Goal: Task Accomplishment & Management: Manage account settings

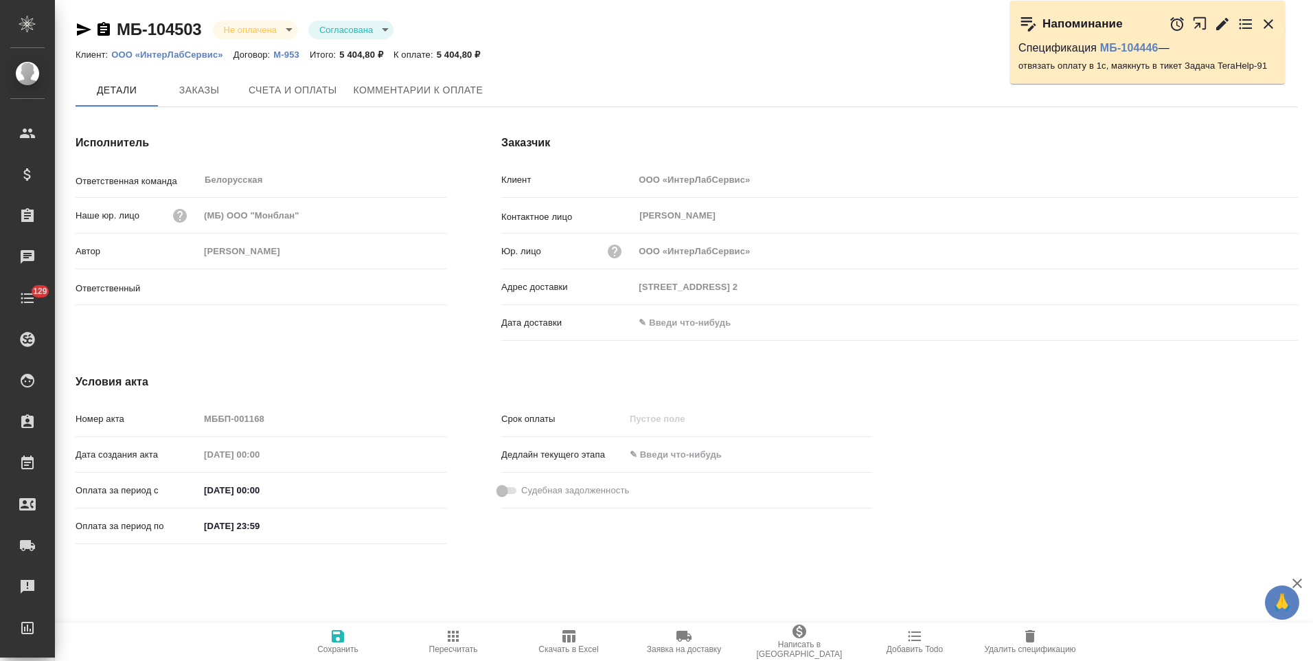
type input "[PERSON_NAME]"
click at [106, 30] on icon "button" at bounding box center [103, 29] width 16 height 16
click at [105, 32] on icon "button" at bounding box center [104, 29] width 12 height 14
drag, startPoint x: 104, startPoint y: 31, endPoint x: 167, endPoint y: 55, distance: 67.6
click at [104, 31] on icon "button" at bounding box center [104, 29] width 12 height 14
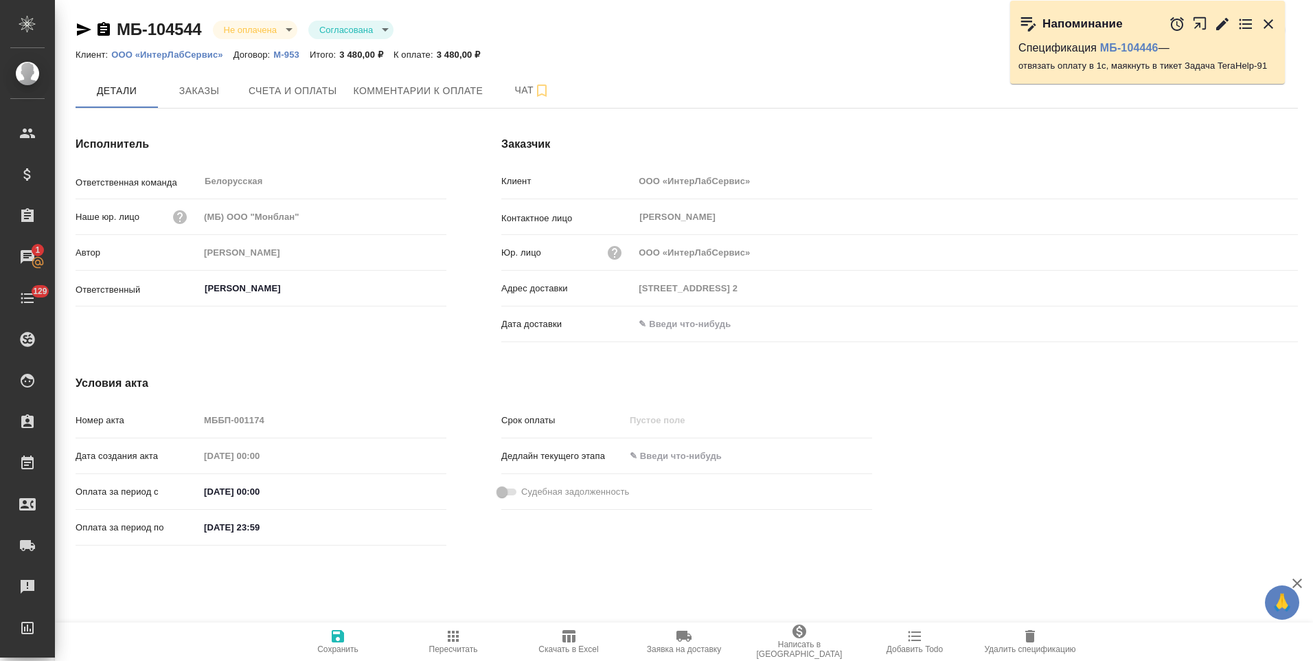
click at [103, 28] on icon "button" at bounding box center [104, 29] width 12 height 14
drag, startPoint x: 106, startPoint y: 32, endPoint x: 117, endPoint y: 32, distance: 11.0
click at [106, 32] on icon "button" at bounding box center [104, 29] width 12 height 14
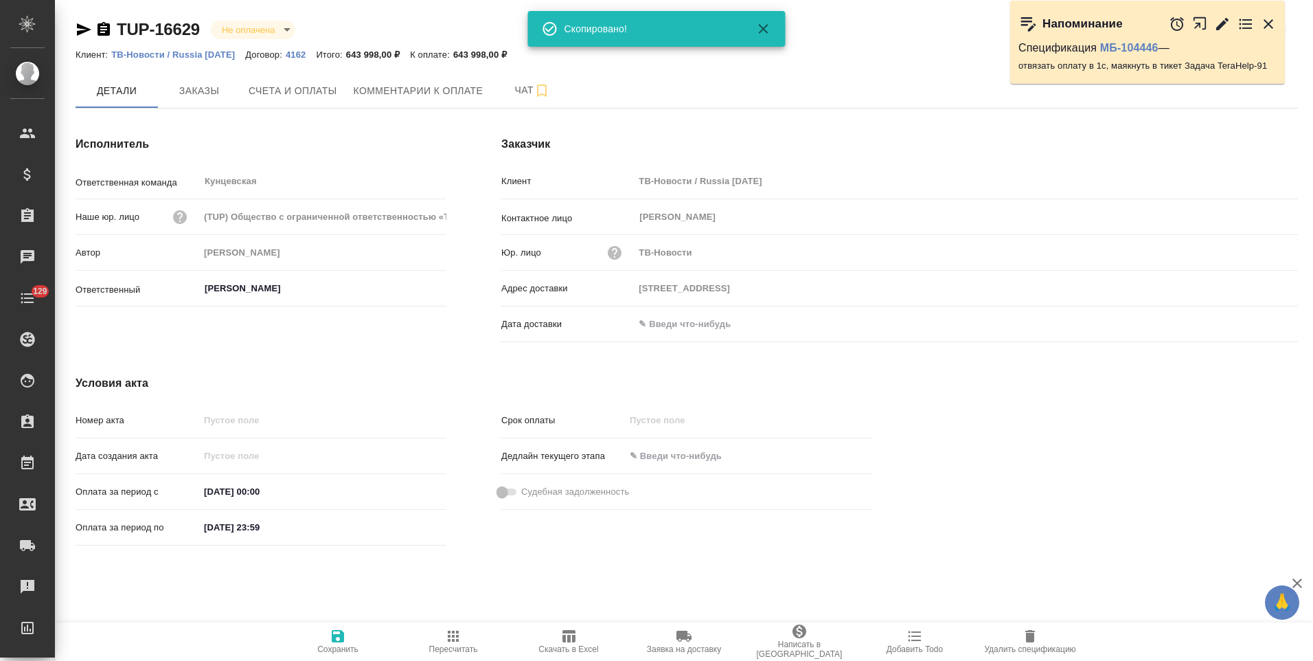
click at [291, 52] on p "4162" at bounding box center [301, 54] width 30 height 10
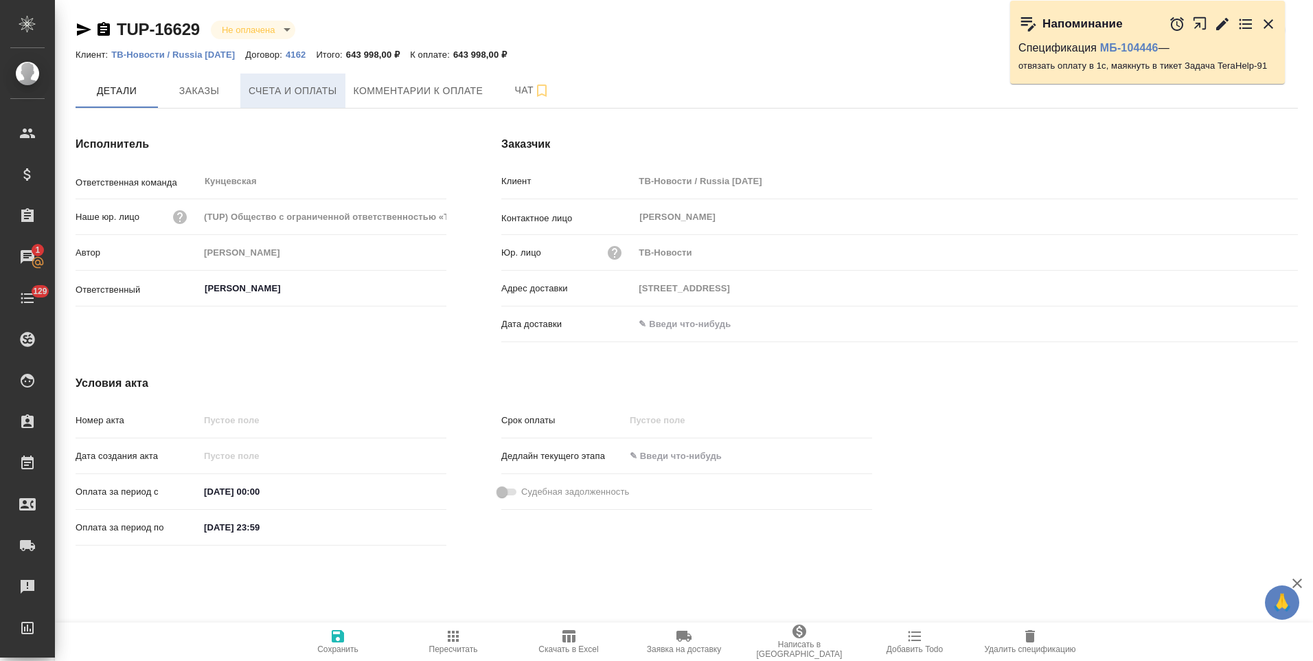
click at [331, 87] on span "Счета и оплаты" at bounding box center [293, 90] width 89 height 17
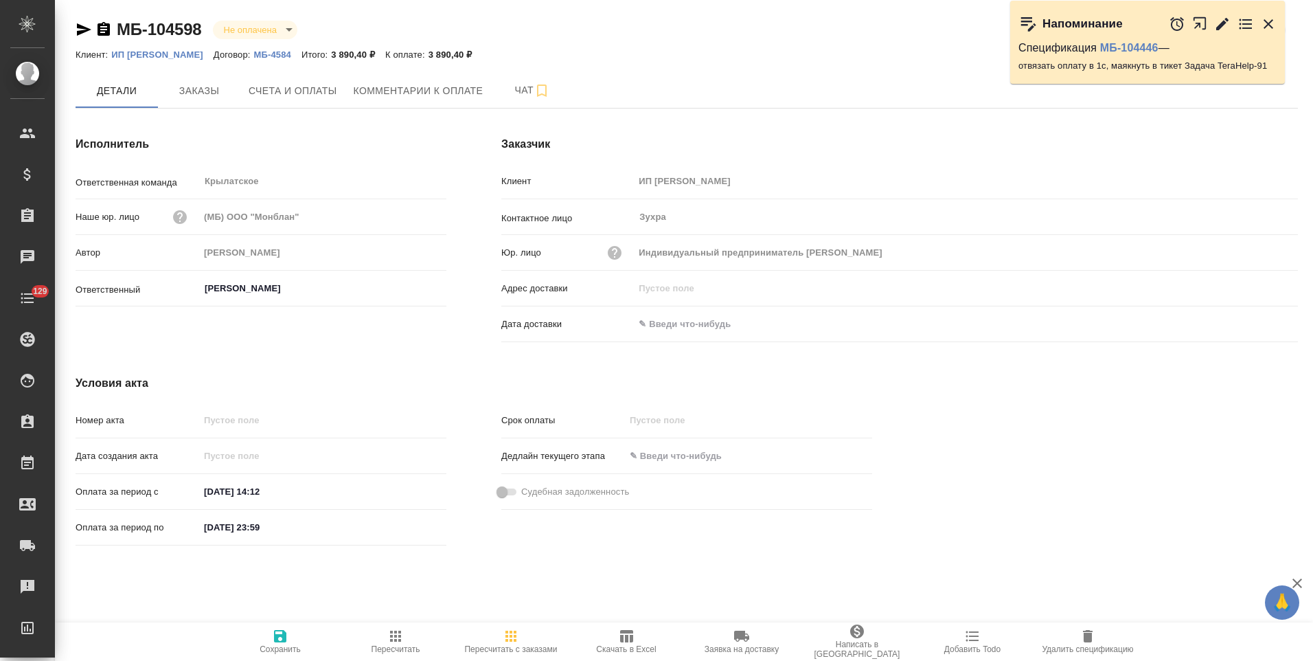
click at [301, 54] on p "МБ-4584" at bounding box center [277, 54] width 47 height 10
click at [223, 100] on button "Заказы" at bounding box center [199, 90] width 82 height 34
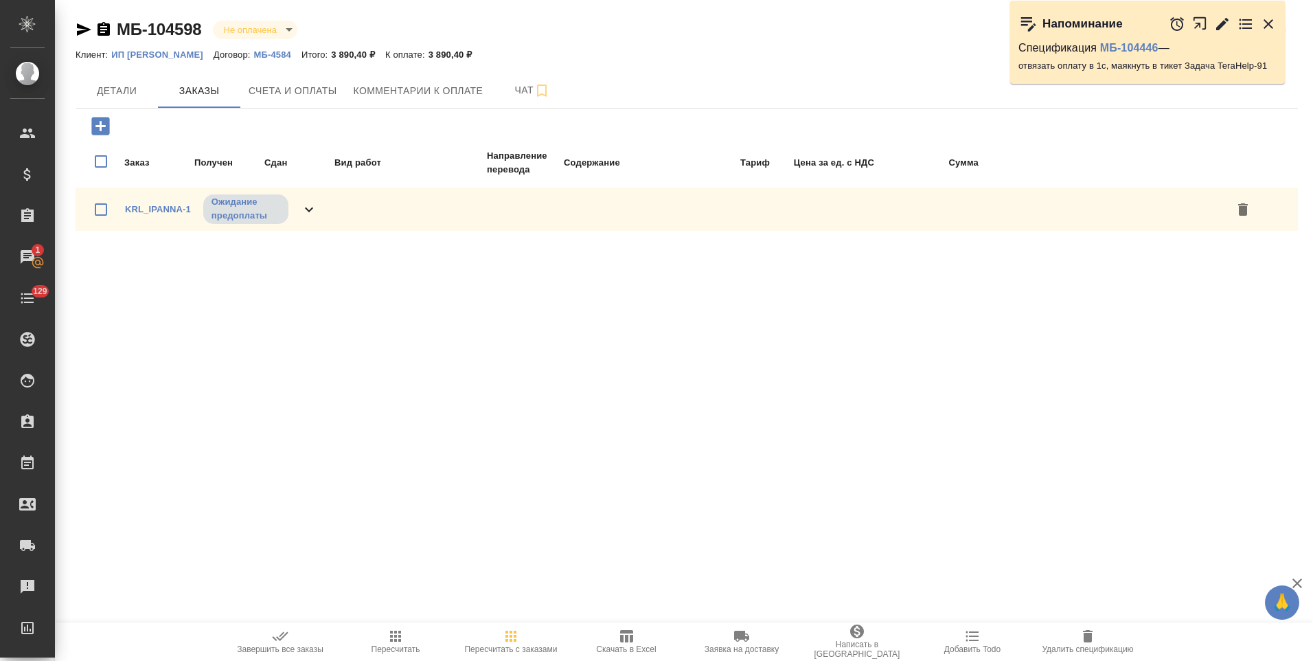
click at [297, 203] on div "KRL_IPANNA-1 Ожидание предоплаты" at bounding box center [221, 209] width 192 height 32
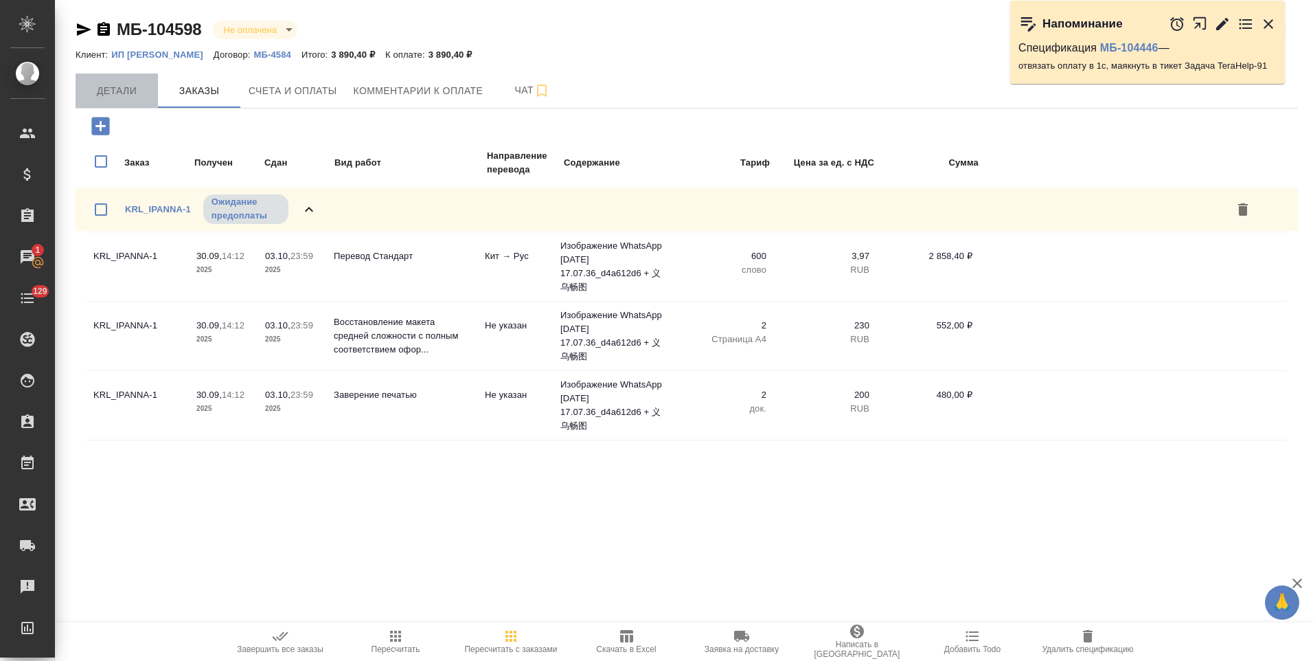
click at [130, 103] on button "Детали" at bounding box center [117, 90] width 82 height 34
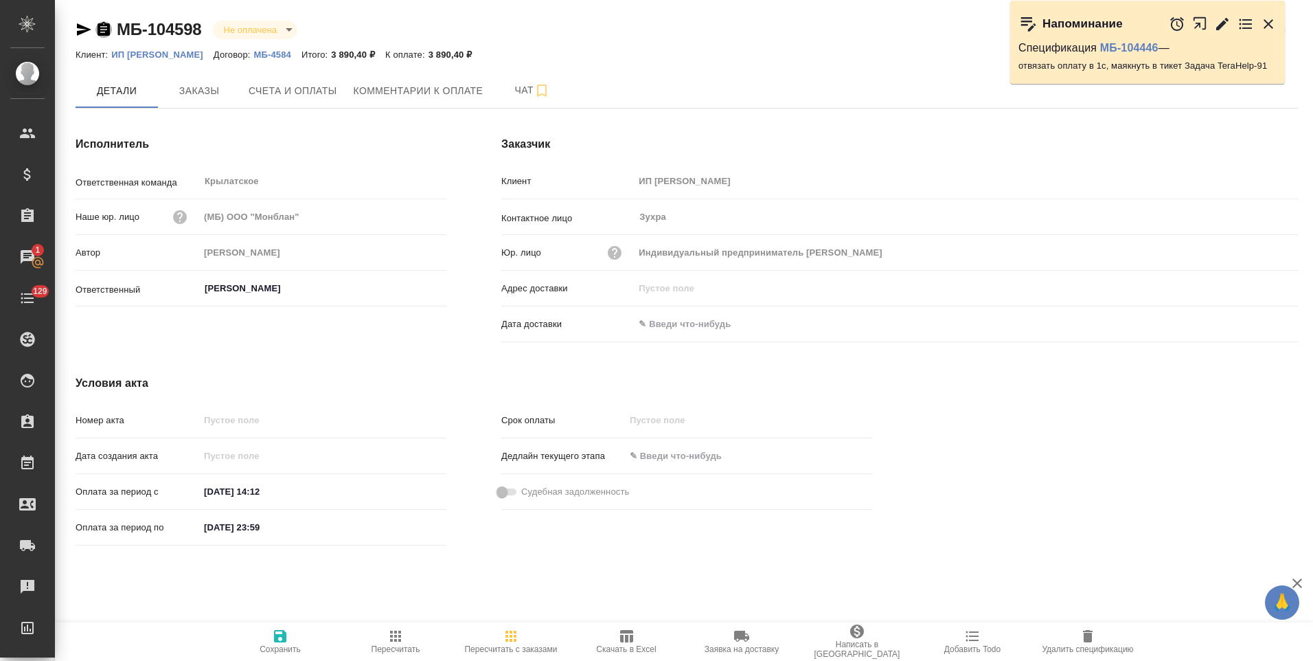
click at [104, 32] on icon "button" at bounding box center [104, 29] width 12 height 14
click at [305, 91] on span "Счета и оплаты" at bounding box center [293, 90] width 89 height 17
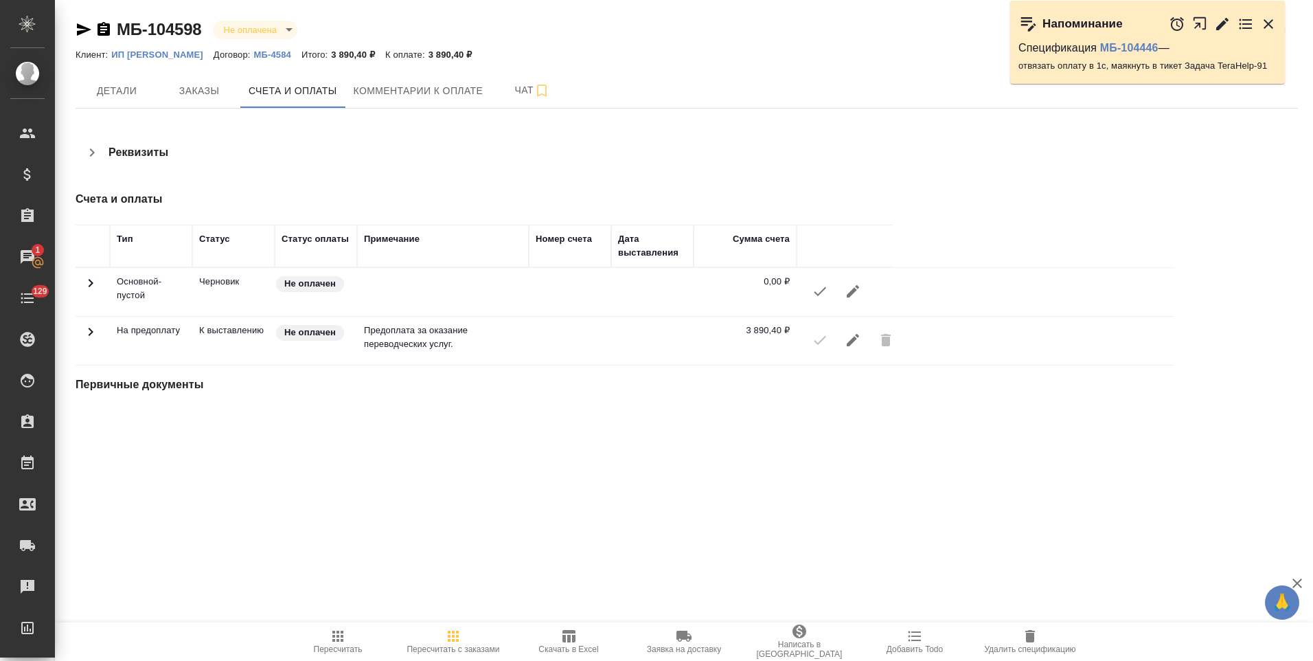
click at [93, 159] on icon "button" at bounding box center [92, 152] width 16 height 16
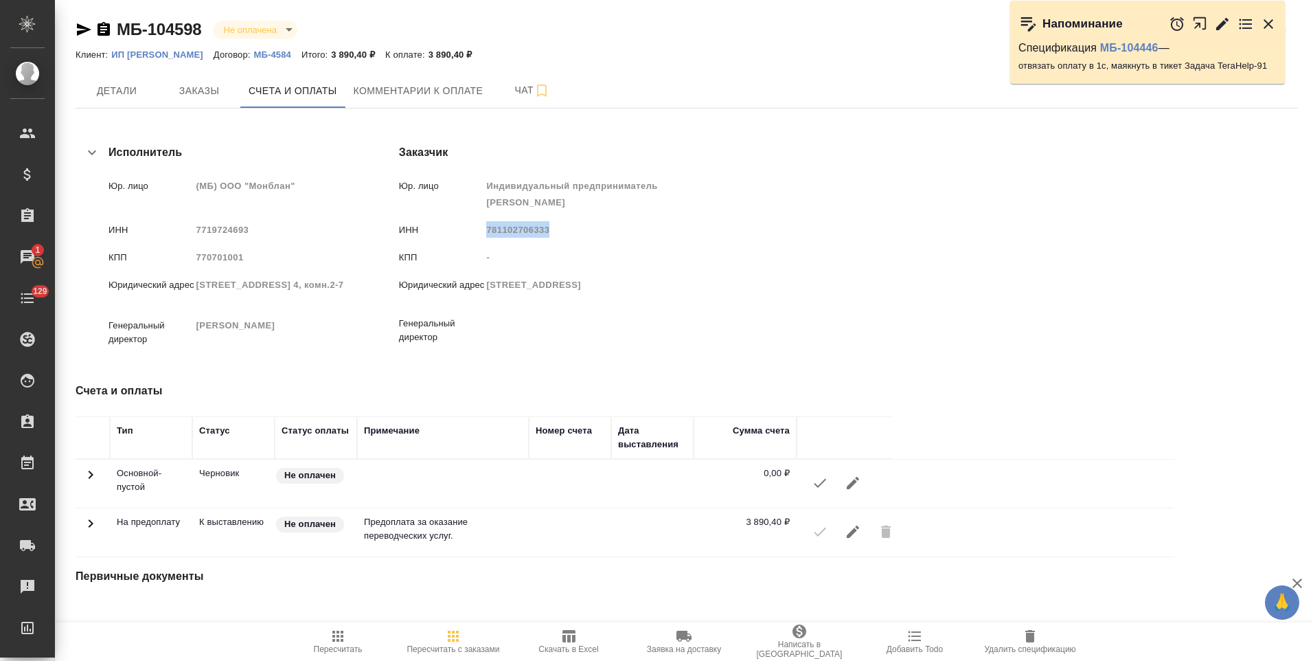
drag, startPoint x: 700, startPoint y: 231, endPoint x: 641, endPoint y: 234, distance: 59.1
click at [549, 234] on span "781102706333" at bounding box center [517, 230] width 63 height 10
copy span "781102706333"
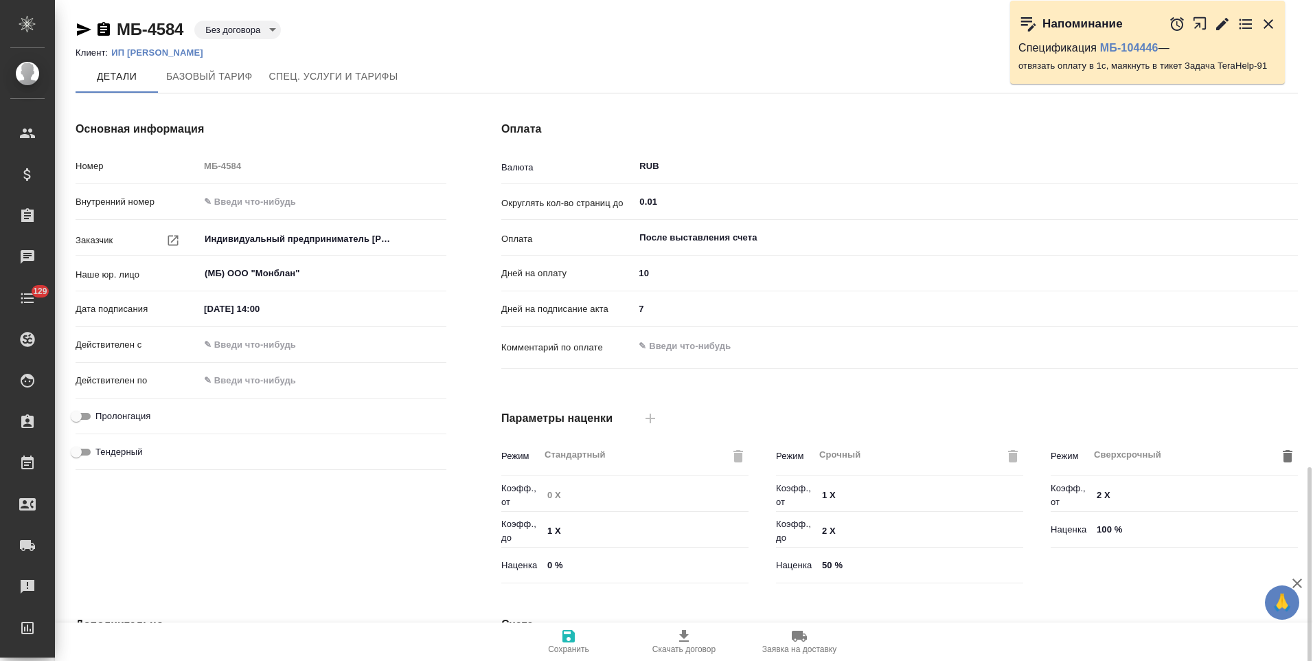
scroll to position [273, 0]
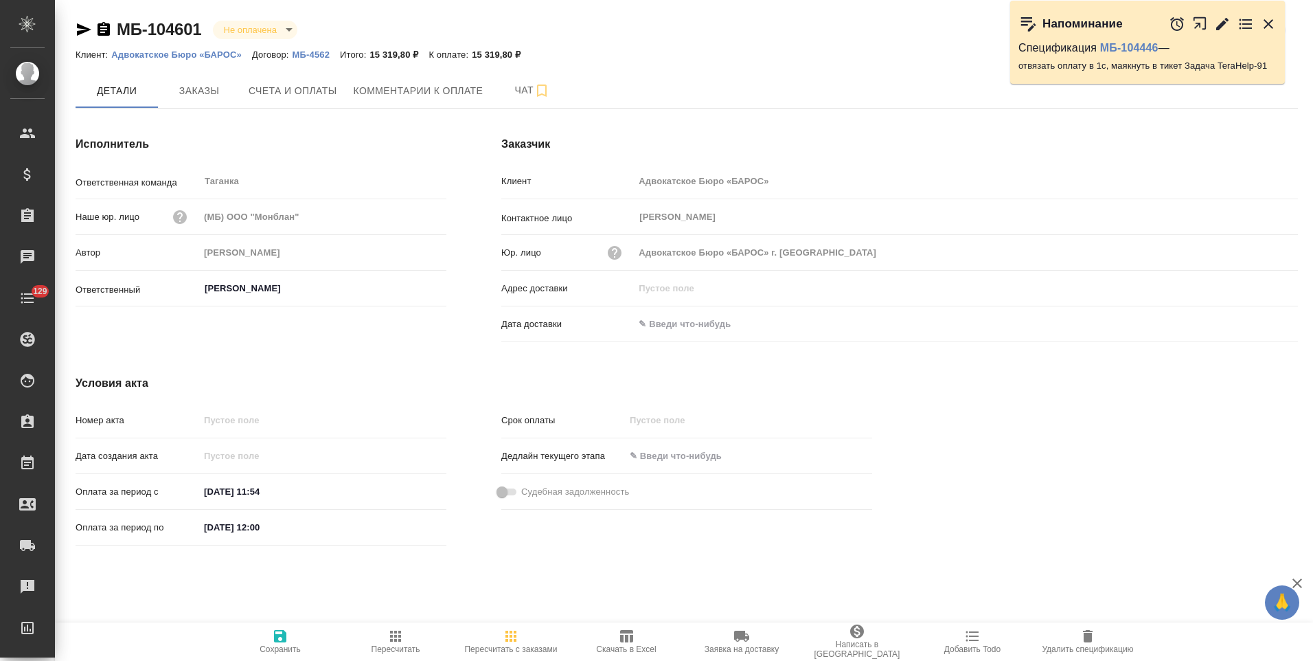
click at [317, 54] on p "МБ-4562" at bounding box center [316, 54] width 47 height 10
click at [104, 30] on icon "button" at bounding box center [104, 29] width 12 height 14
click at [273, 95] on span "Счета и оплаты" at bounding box center [293, 90] width 89 height 17
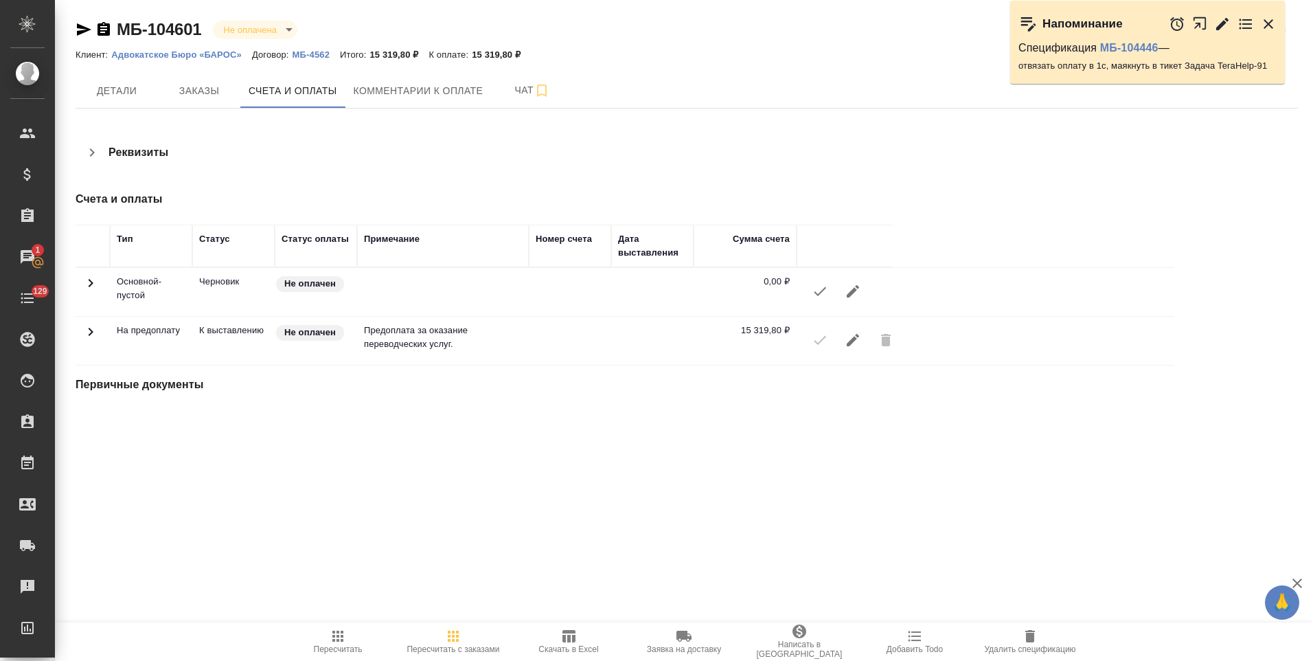
click at [96, 153] on icon "button" at bounding box center [92, 152] width 16 height 16
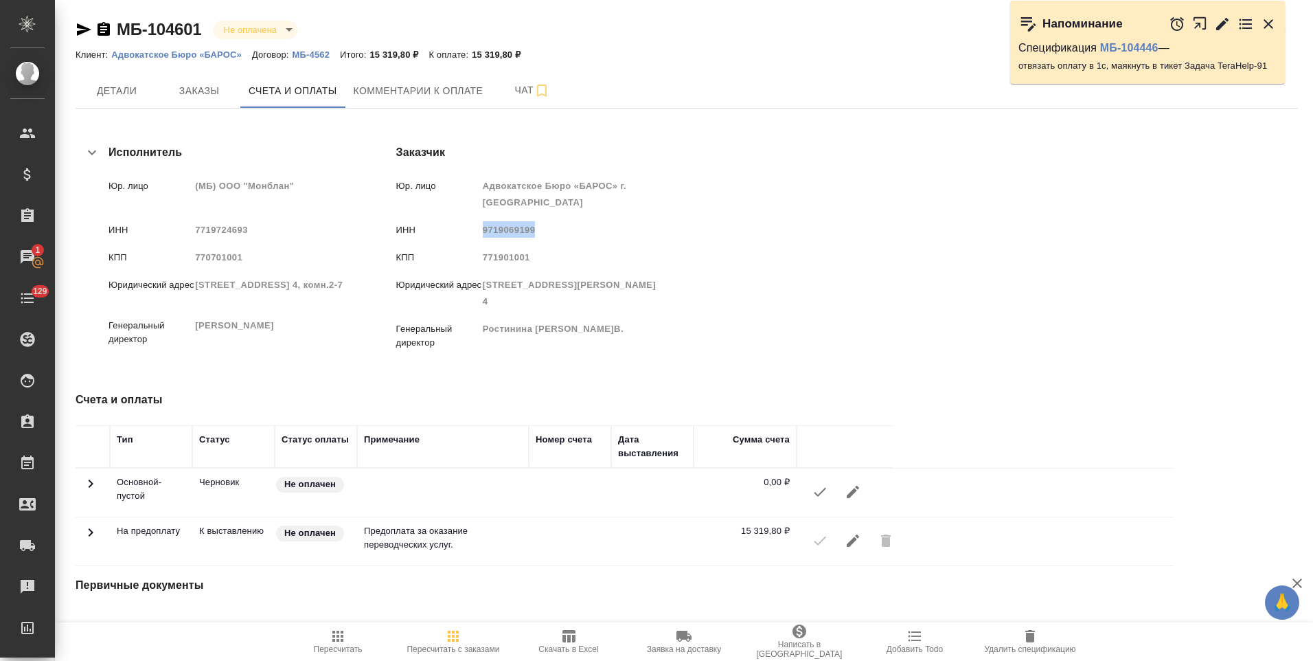
drag, startPoint x: 691, startPoint y: 229, endPoint x: 639, endPoint y: 227, distance: 51.5
click at [536, 227] on span "9719069199" at bounding box center [509, 230] width 53 height 10
copy span "9719069199"
click at [222, 94] on span "Заказы" at bounding box center [199, 90] width 66 height 17
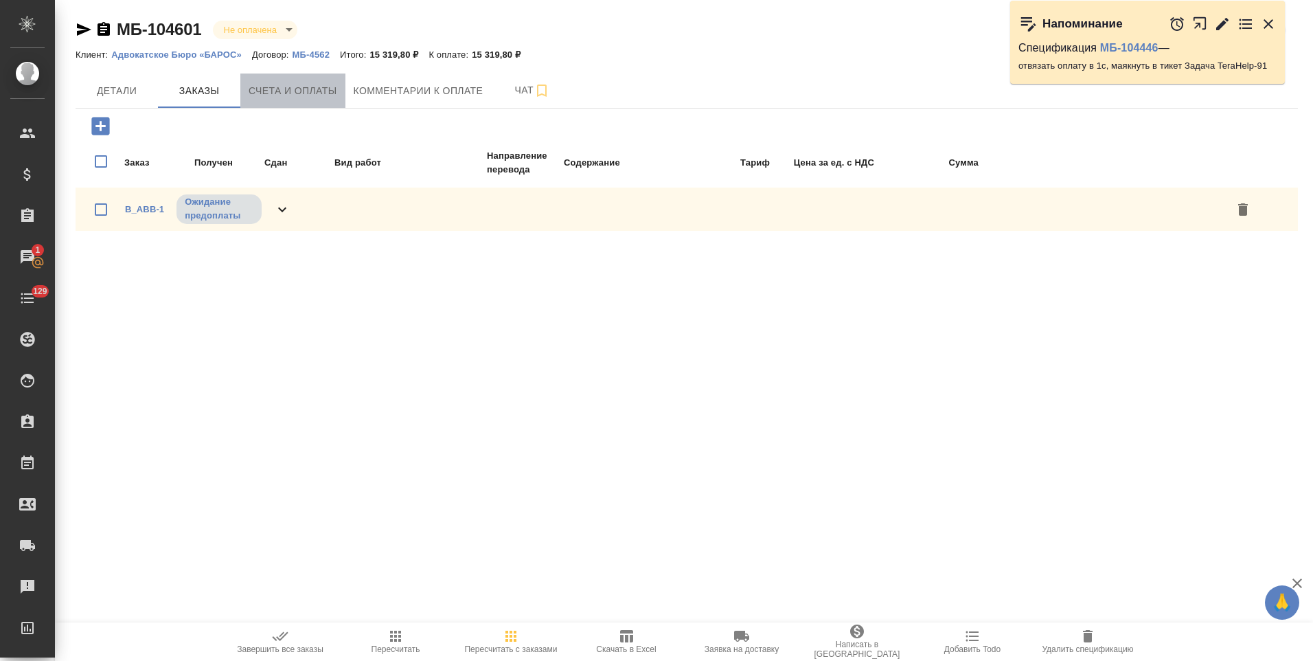
click at [281, 91] on span "Счета и оплаты" at bounding box center [293, 90] width 89 height 17
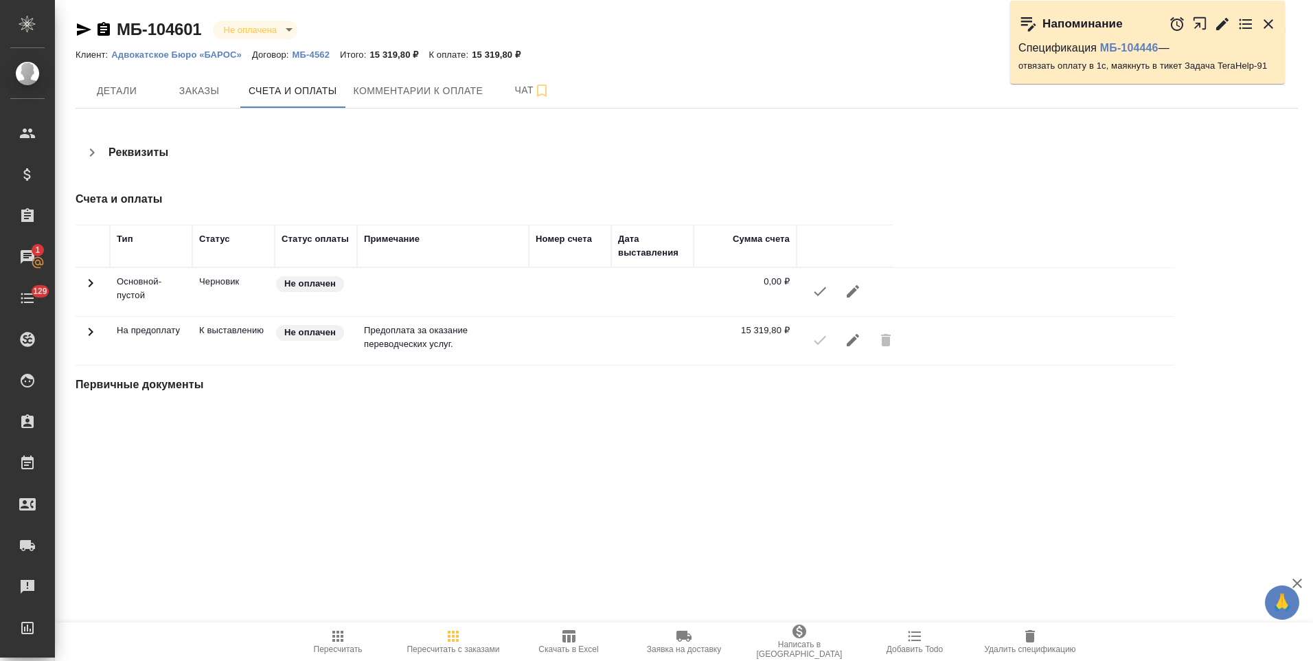
drag, startPoint x: 93, startPoint y: 159, endPoint x: 101, endPoint y: 161, distance: 8.0
click at [93, 158] on icon "button" at bounding box center [92, 152] width 16 height 16
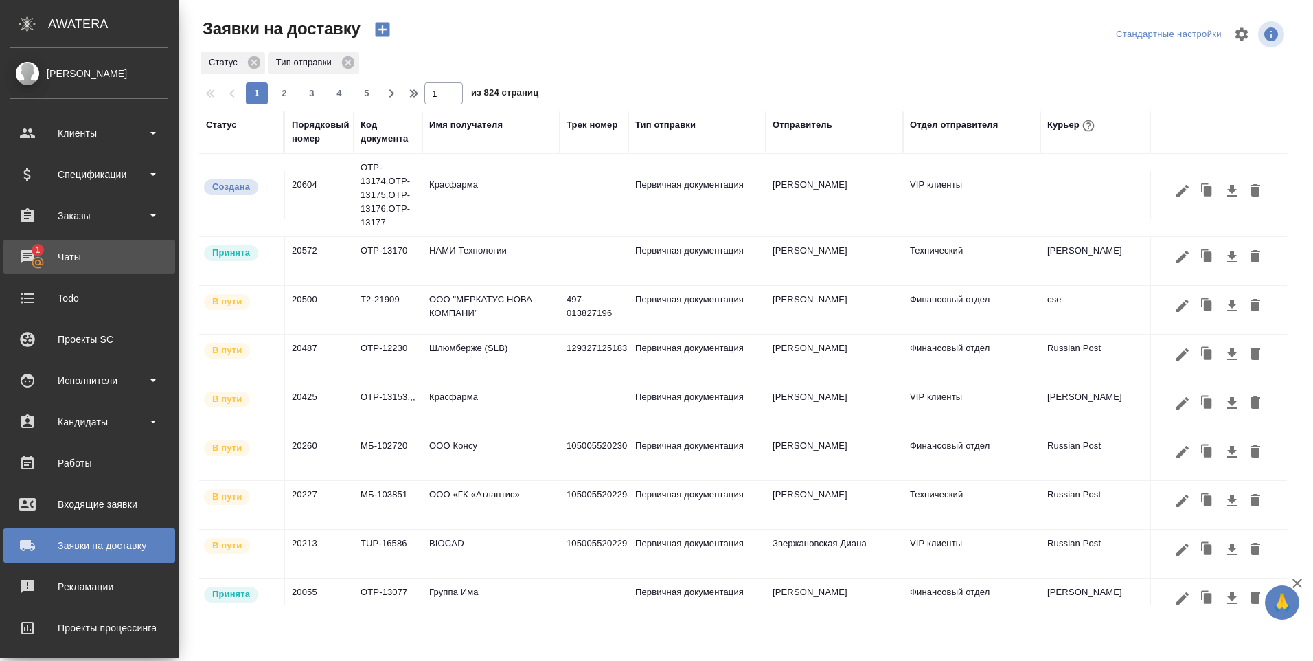
click at [49, 259] on div "Чаты" at bounding box center [89, 257] width 158 height 21
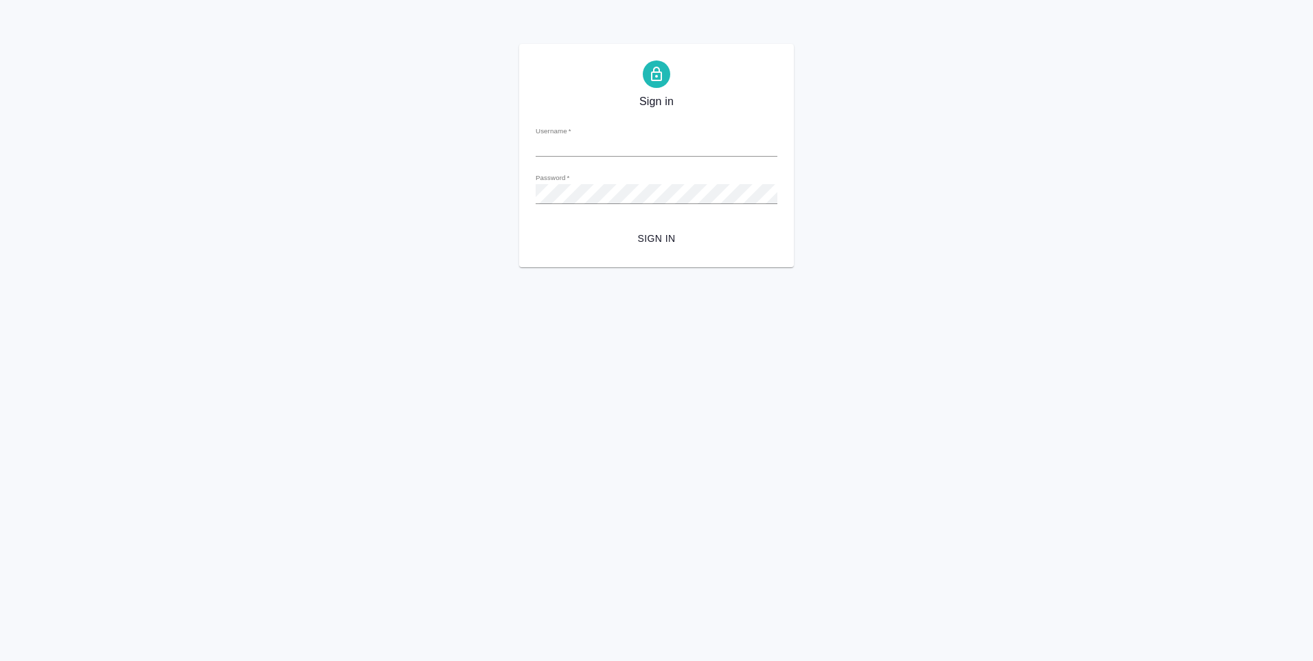
type input "y.levchenko@awatera.com"
click at [536, 226] on button "Sign in" at bounding box center [657, 238] width 242 height 25
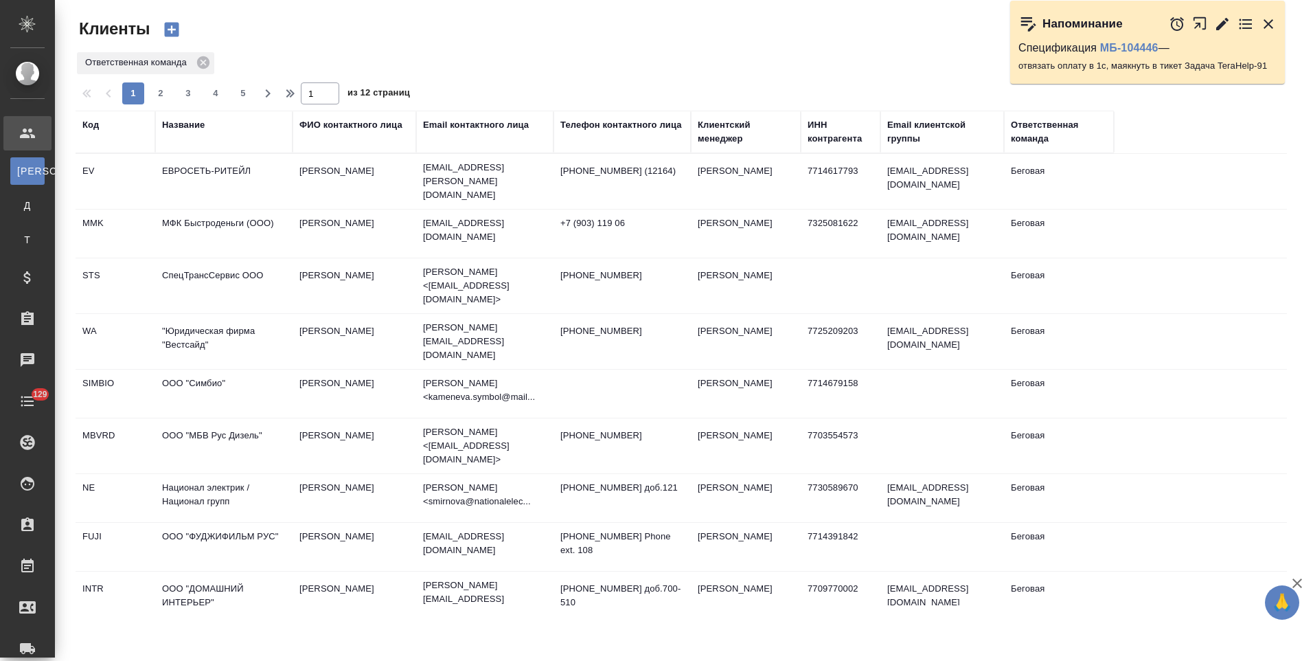
select select "RU"
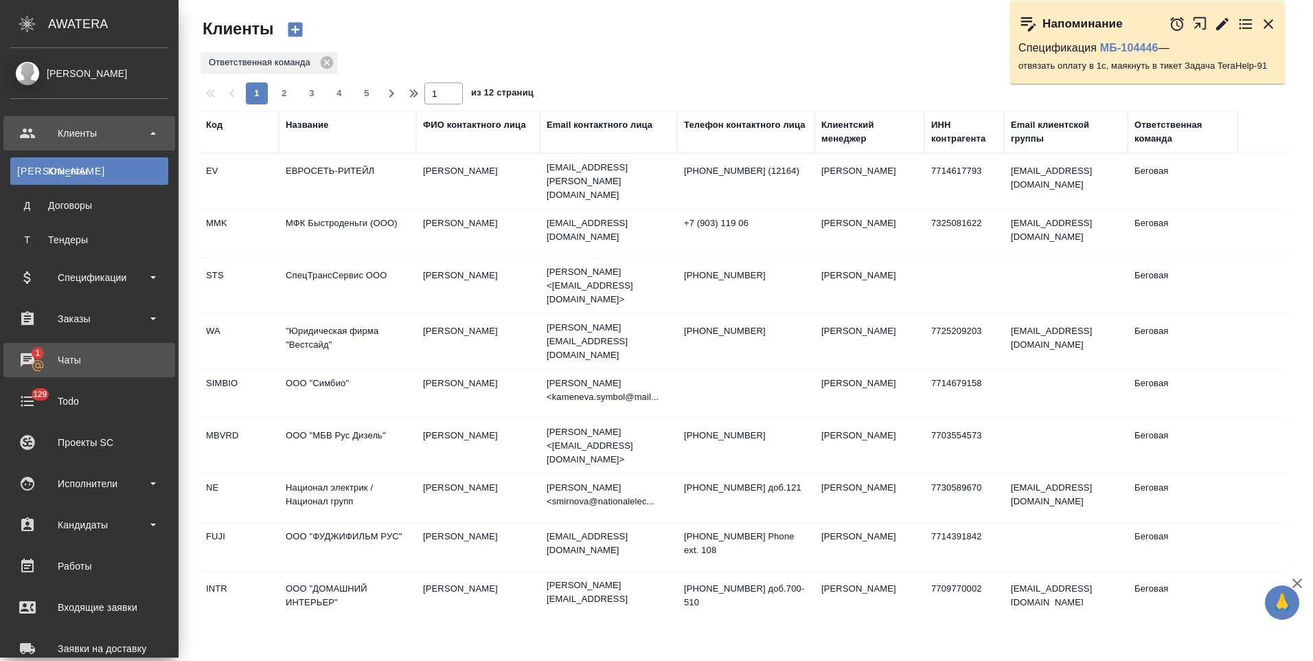
click at [38, 365] on div "Чаты" at bounding box center [89, 360] width 158 height 21
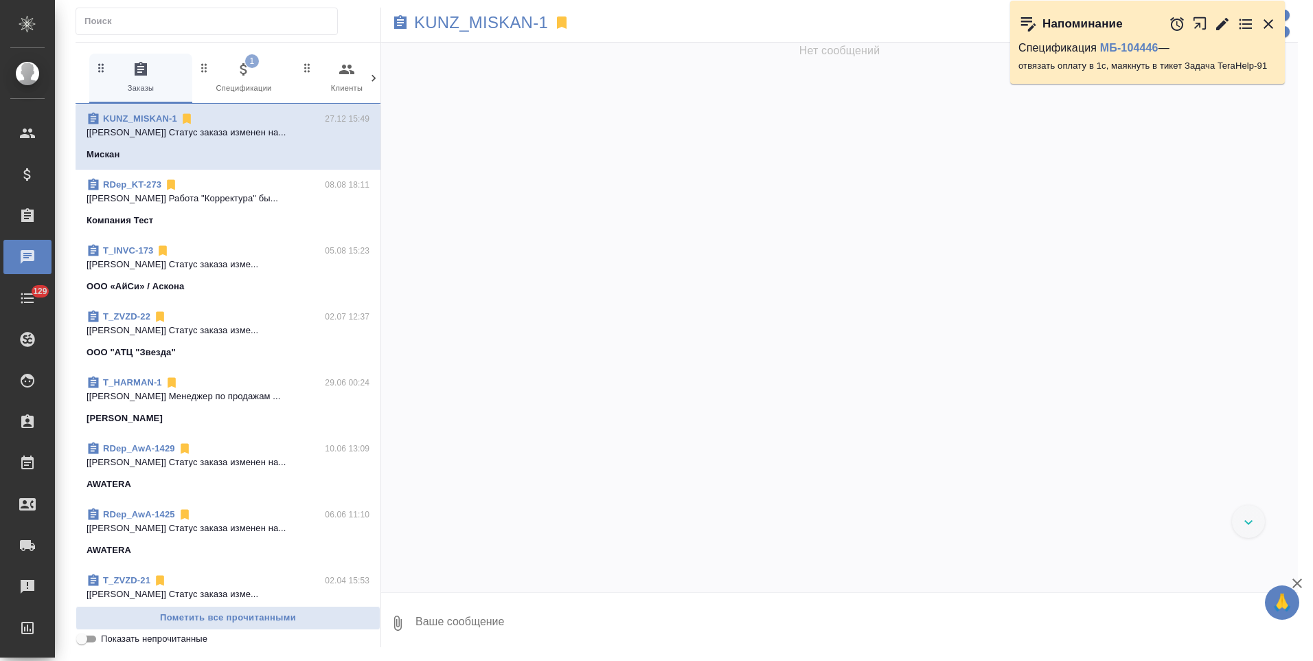
scroll to position [24441, 0]
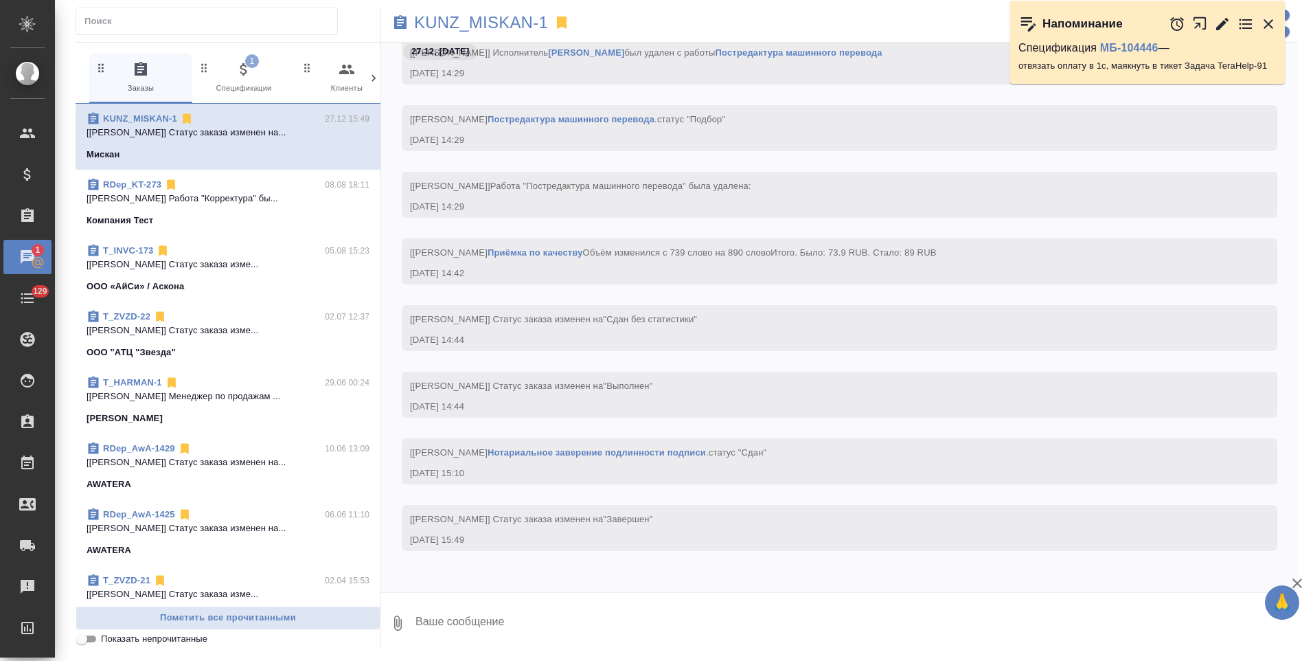
click at [248, 85] on span "1 Спецификации" at bounding box center [244, 78] width 92 height 34
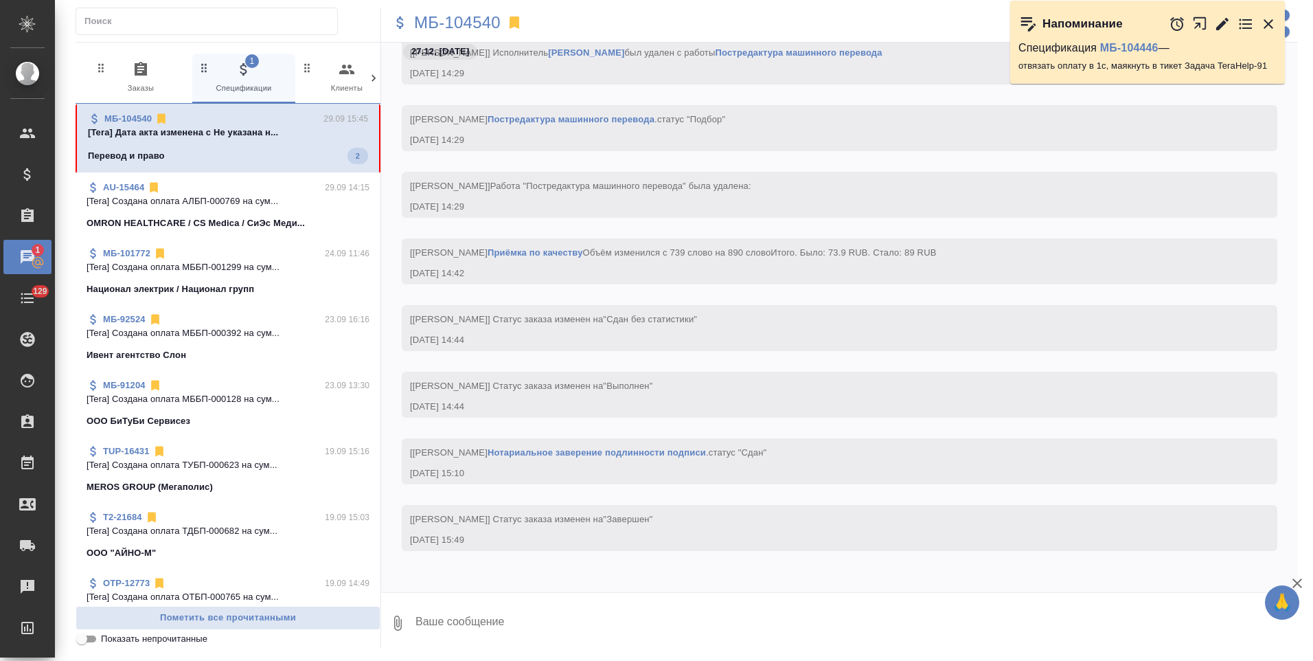
click at [259, 152] on div "Перевод и право 2" at bounding box center [228, 156] width 280 height 16
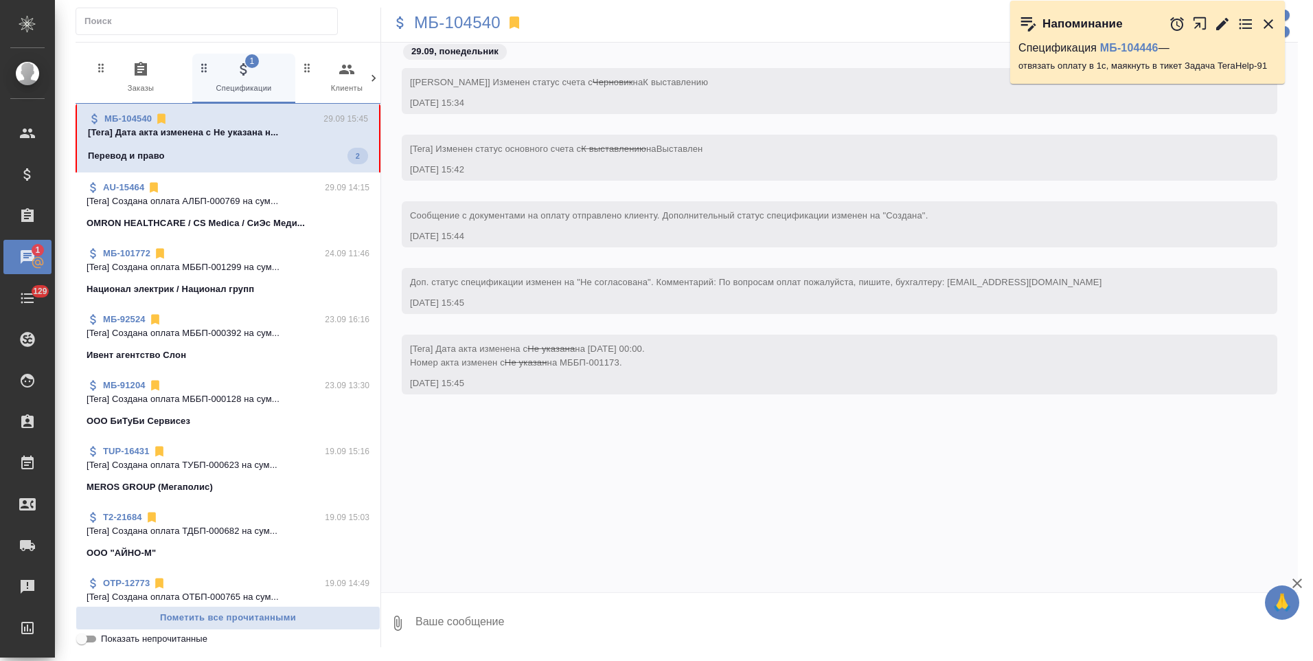
scroll to position [0, 0]
click at [328, 218] on div "OMRON HEALTHCARE / CS Medica / СиЭс Меди..." at bounding box center [228, 221] width 283 height 14
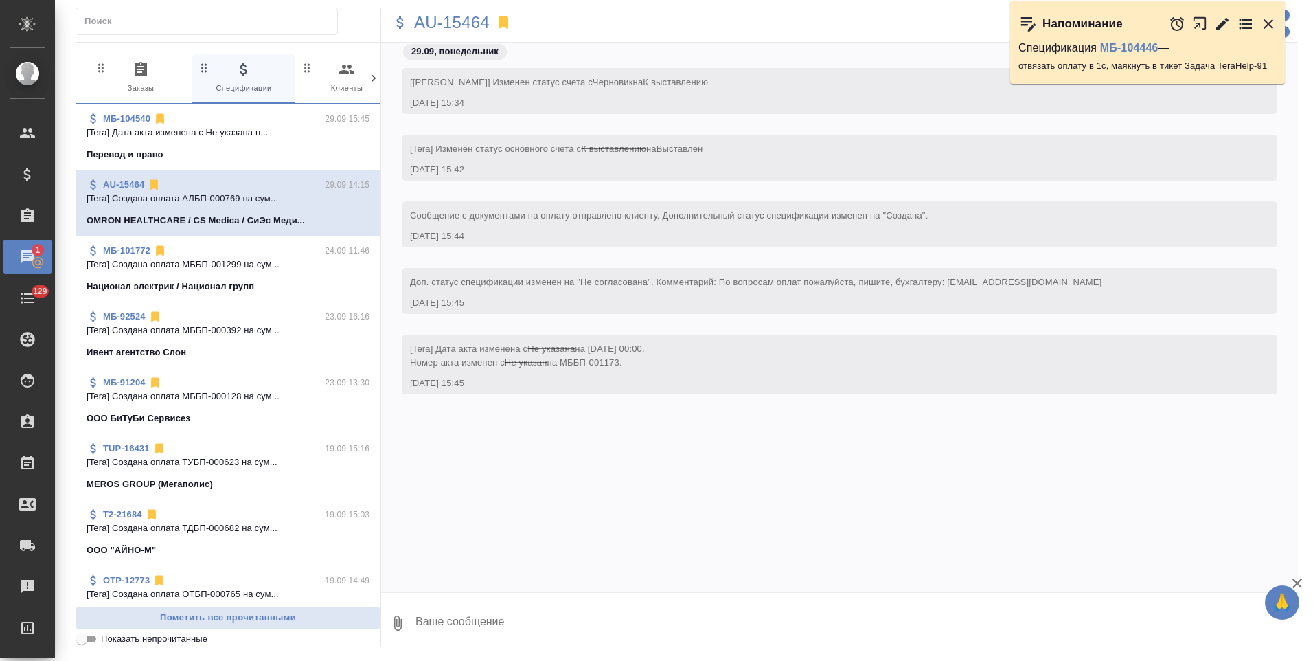
click at [284, 155] on div "Перевод и право" at bounding box center [228, 155] width 283 height 14
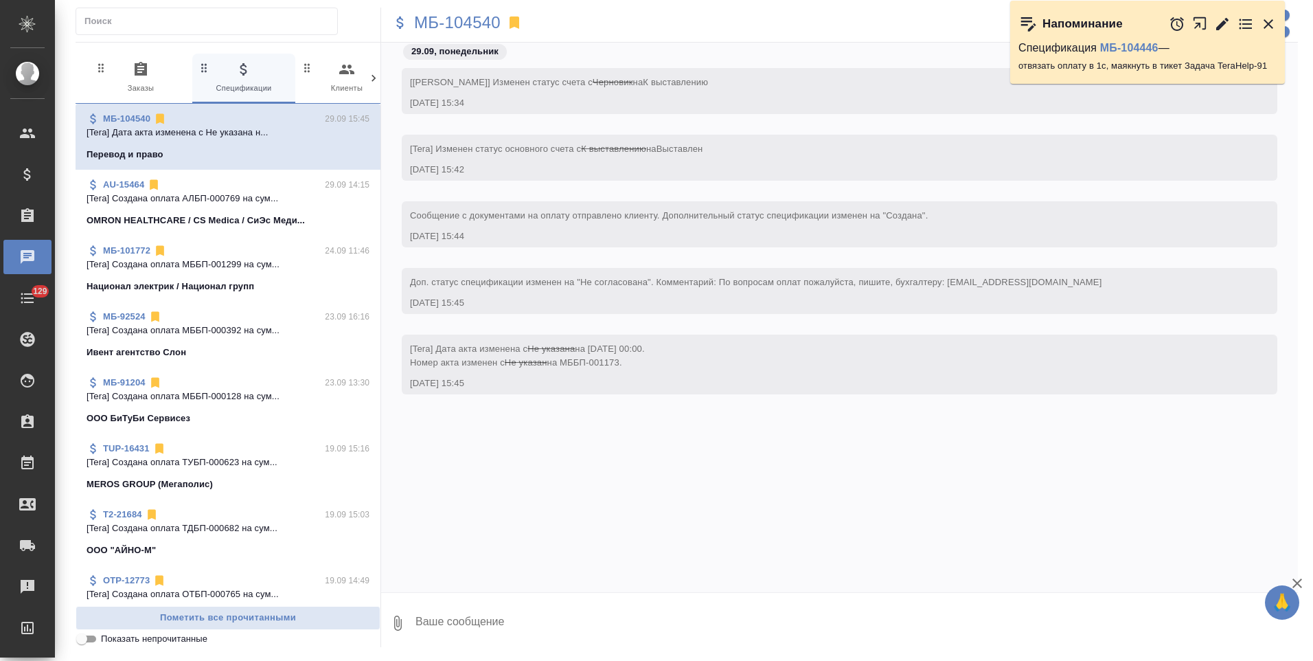
click at [556, 441] on div "[Иванова Арина] Изменен статус счета с Черновик на К выставлению 29.09.25, 15:3…" at bounding box center [839, 307] width 917 height 529
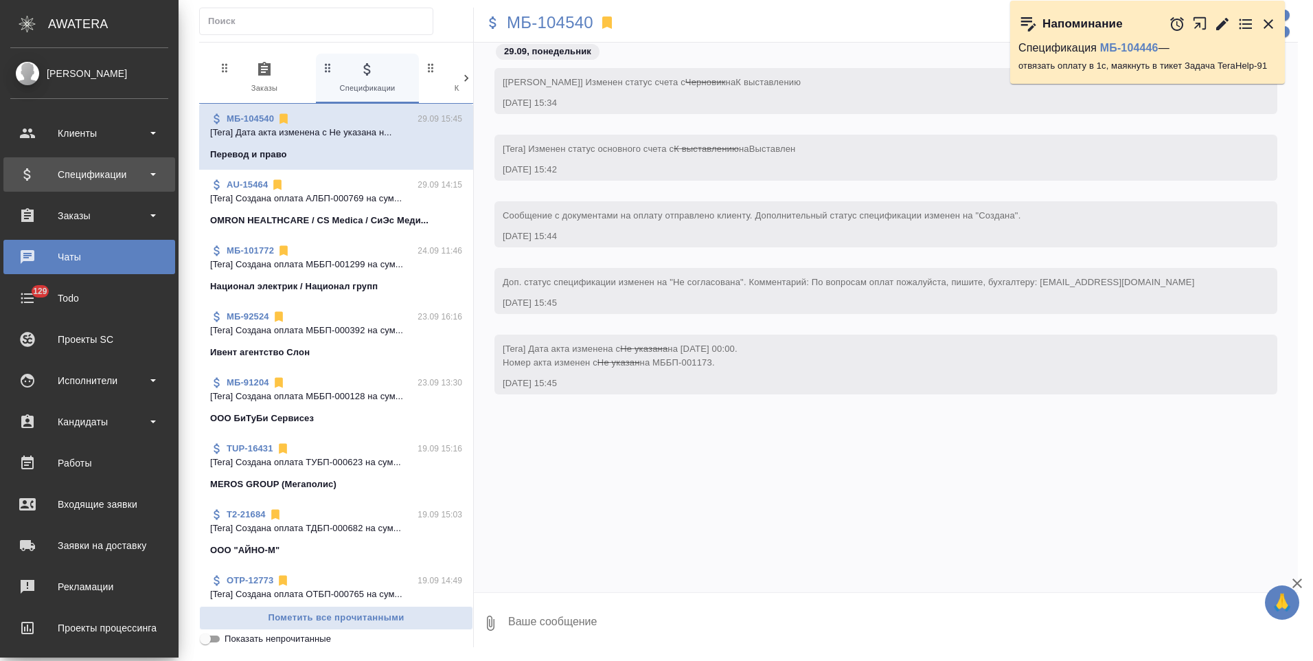
click at [96, 182] on div "Спецификации" at bounding box center [89, 174] width 158 height 21
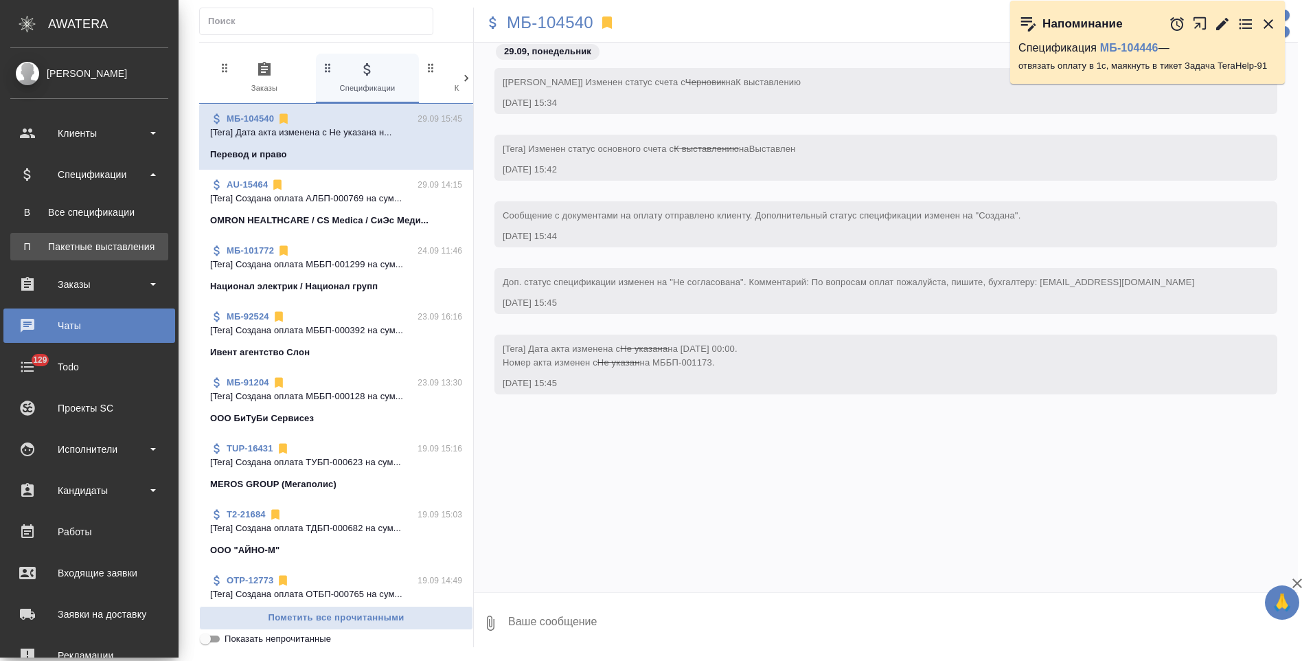
click at [108, 249] on div "Пакетные выставления" at bounding box center [89, 247] width 144 height 14
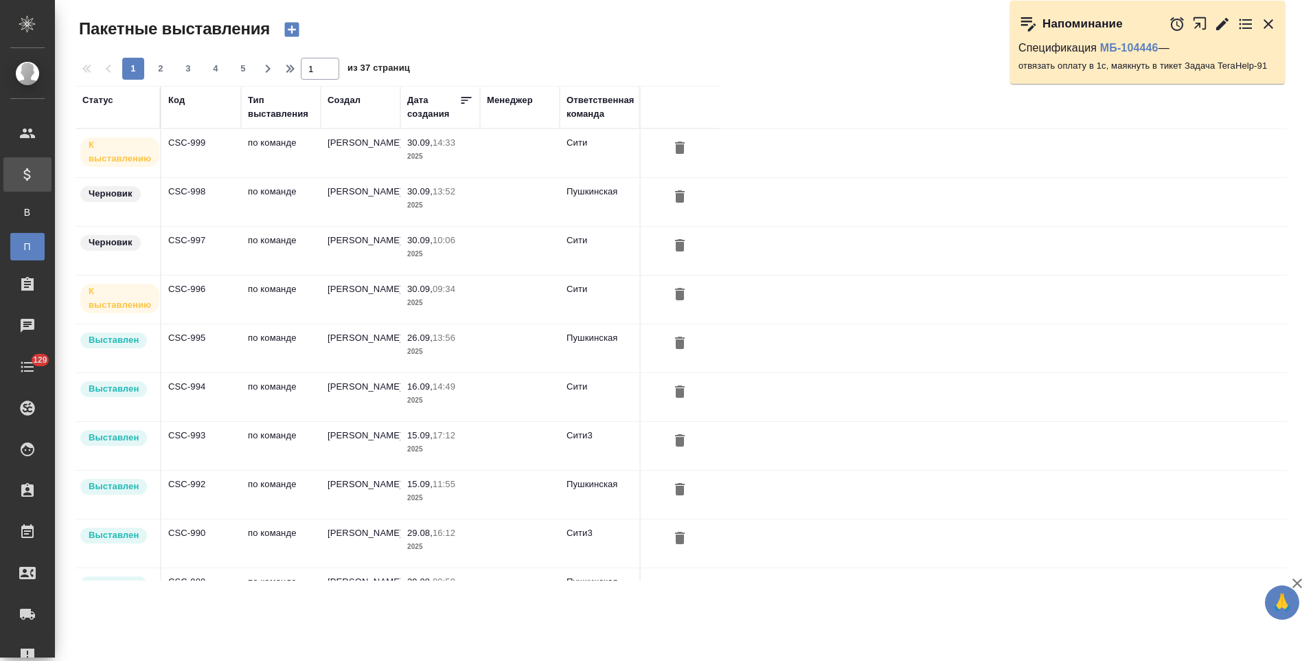
click at [505, 157] on td at bounding box center [520, 153] width 80 height 48
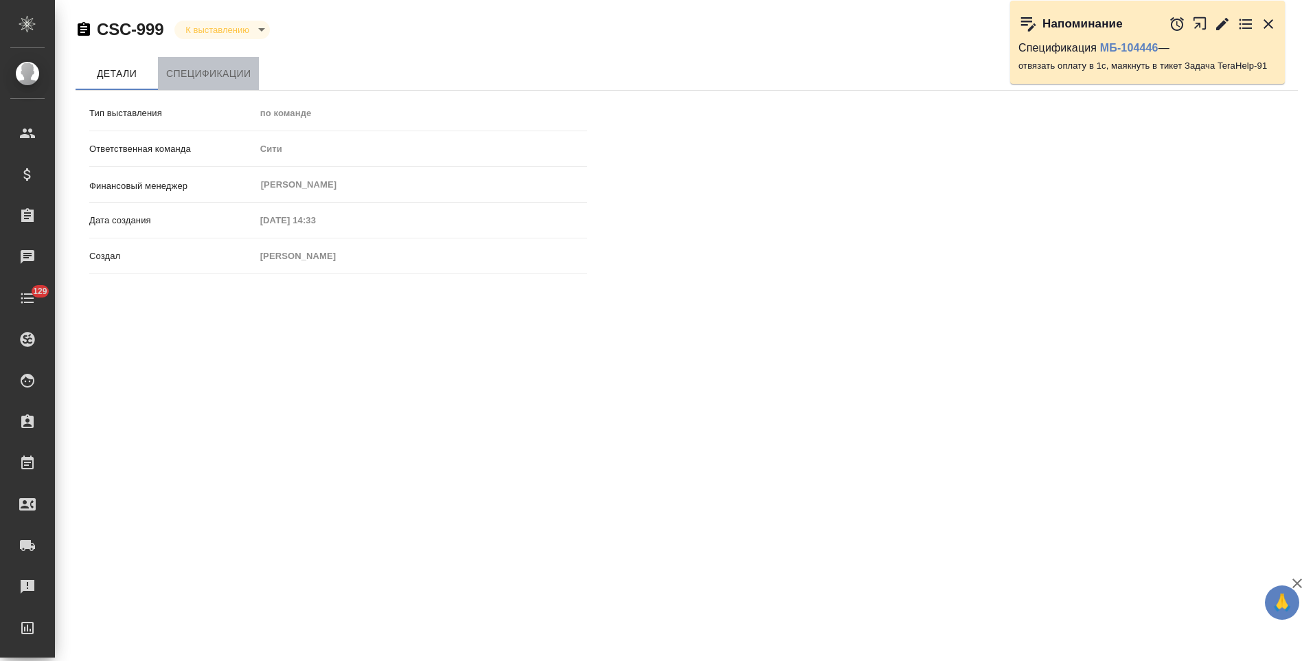
click at [229, 74] on span "Спецификации" at bounding box center [208, 73] width 84 height 17
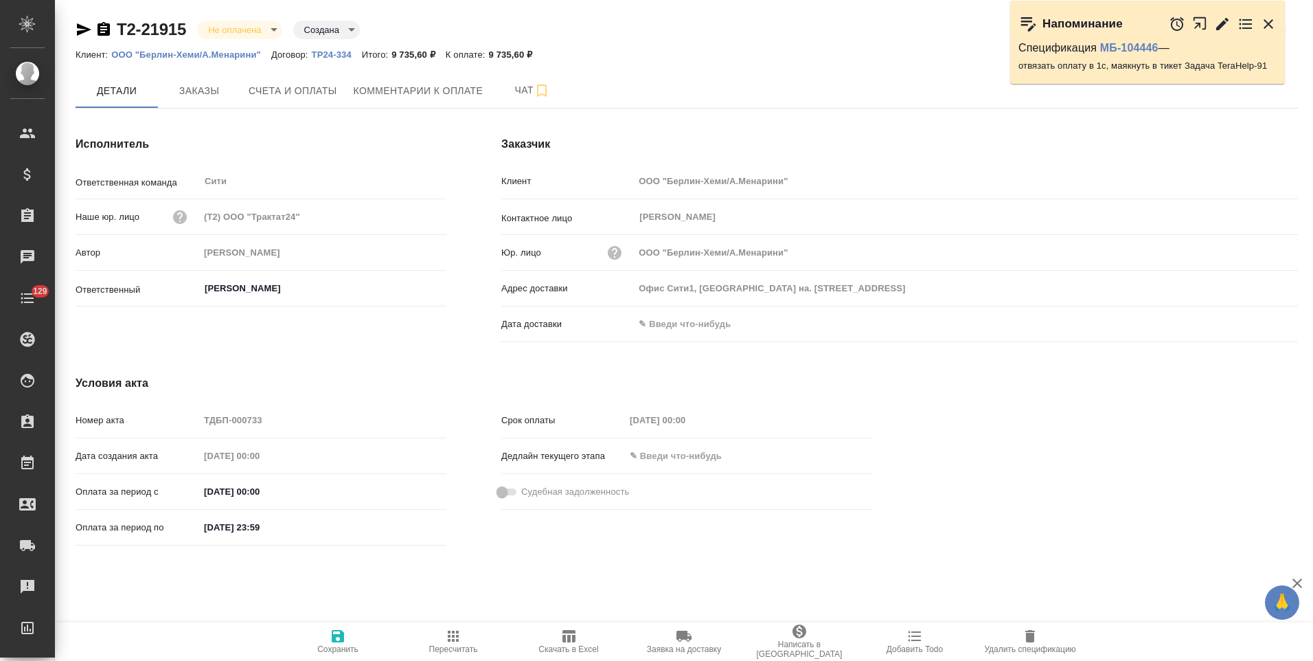
click at [106, 32] on icon "button" at bounding box center [104, 29] width 12 height 14
